Goal: Information Seeking & Learning: Learn about a topic

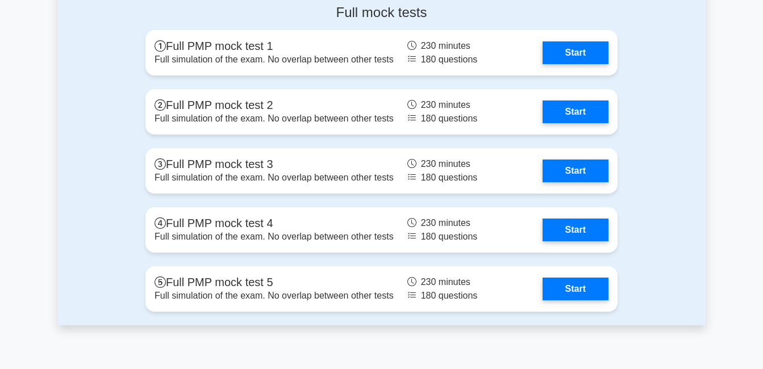
scroll to position [3331, 0]
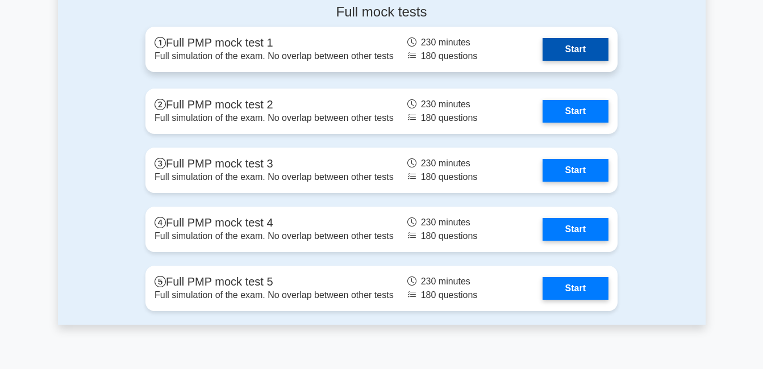
click at [558, 57] on link "Start" at bounding box center [576, 49] width 66 height 23
click at [565, 48] on link "Start" at bounding box center [576, 49] width 66 height 23
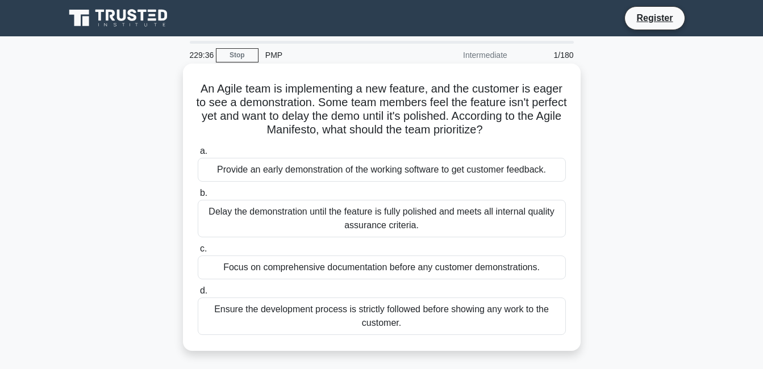
click at [218, 272] on div "Focus on comprehensive documentation before any customer demonstrations." at bounding box center [382, 268] width 368 height 24
click at [198, 253] on input "c. Focus on comprehensive documentation before any customer demonstrations." at bounding box center [198, 248] width 0 height 7
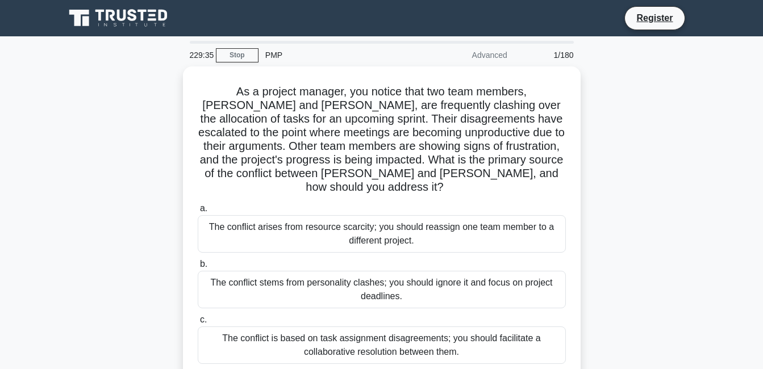
click at [218, 272] on div "The conflict stems from personality clashes; you should ignore it and focus on …" at bounding box center [382, 290] width 368 height 38
click at [198, 268] on input "b. The conflict stems from personality clashes; you should ignore it and focus …" at bounding box center [198, 264] width 0 height 7
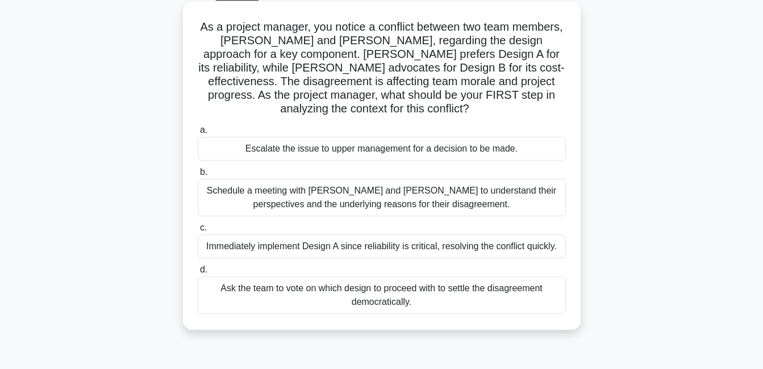
scroll to position [61, 0]
click at [265, 238] on div "Immediately implement Design A since reliability is critical, resolving the con…" at bounding box center [382, 247] width 368 height 24
click at [198, 232] on input "c. Immediately implement Design A since reliability is critical, resolving the …" at bounding box center [198, 228] width 0 height 7
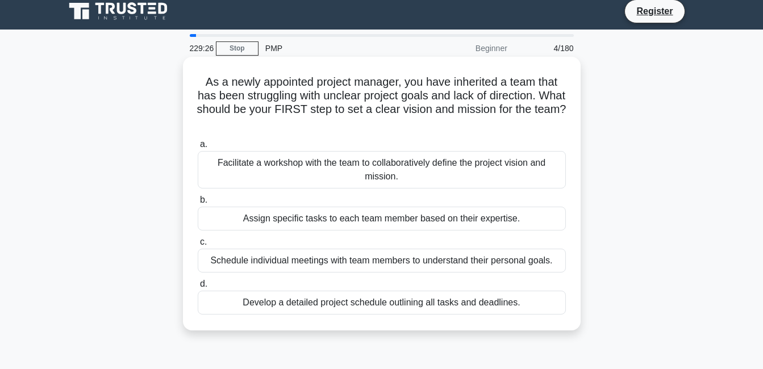
scroll to position [0, 0]
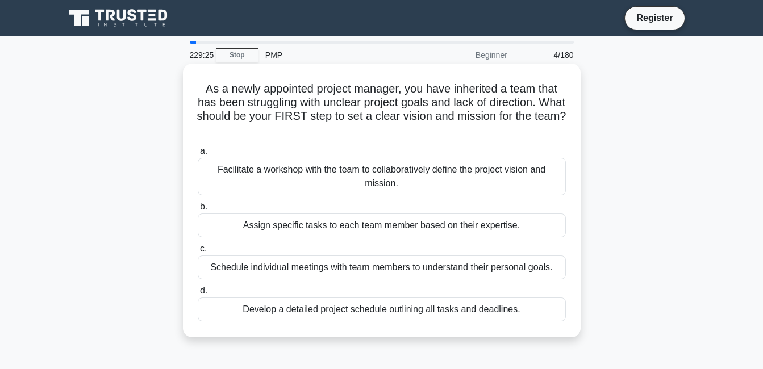
click at [282, 185] on div "Facilitate a workshop with the team to collaboratively define the project visio…" at bounding box center [382, 177] width 368 height 38
click at [198, 155] on input "a. Facilitate a workshop with the team to collaboratively define the project vi…" at bounding box center [198, 151] width 0 height 7
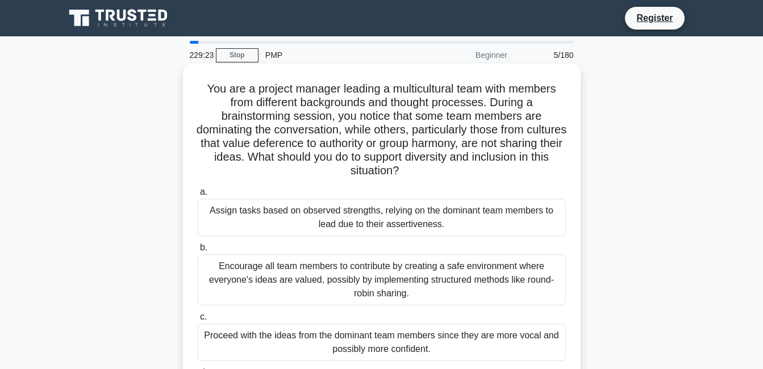
click at [282, 206] on div "Assign tasks based on observed strengths, relying on the dominant team members …" at bounding box center [382, 218] width 368 height 38
click at [198, 196] on input "a. Assign tasks based on observed strengths, relying on the dominant team membe…" at bounding box center [198, 192] width 0 height 7
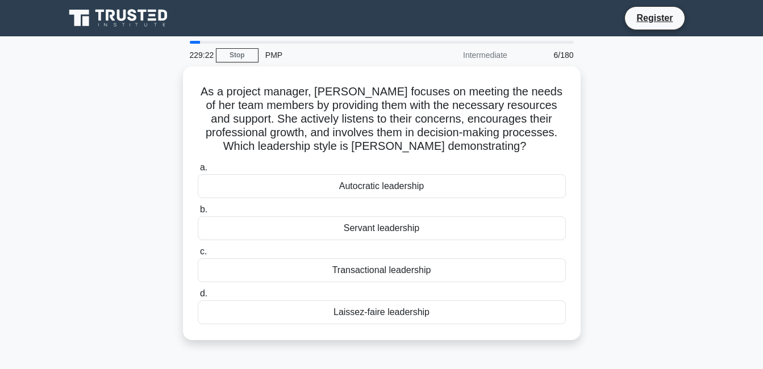
click at [282, 206] on label "b. Servant leadership" at bounding box center [382, 222] width 368 height 38
click at [198, 206] on input "b. Servant leadership" at bounding box center [198, 209] width 0 height 7
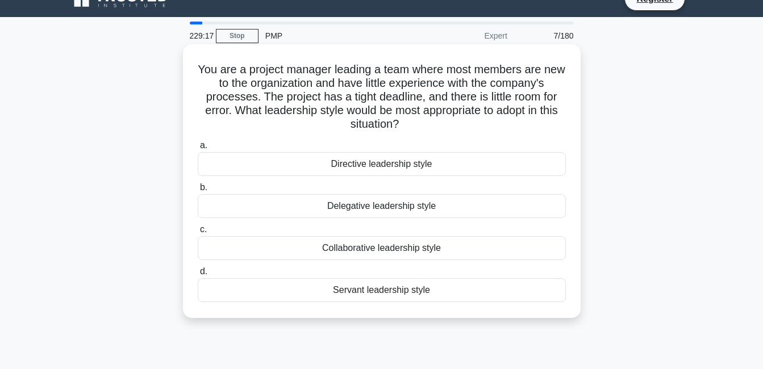
scroll to position [19, 0]
